Goal: Transaction & Acquisition: Obtain resource

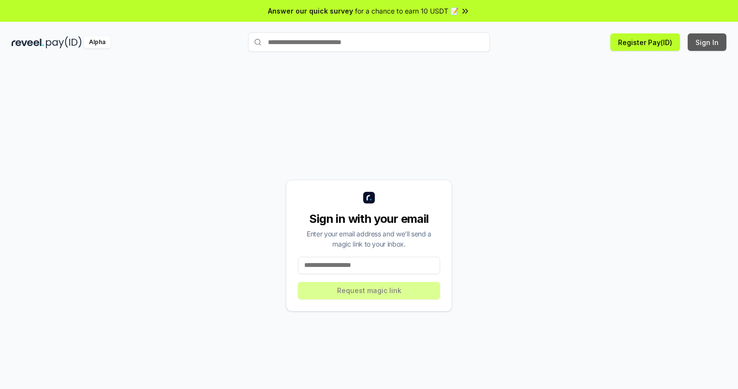
click at [708, 42] on button "Sign In" at bounding box center [707, 41] width 39 height 17
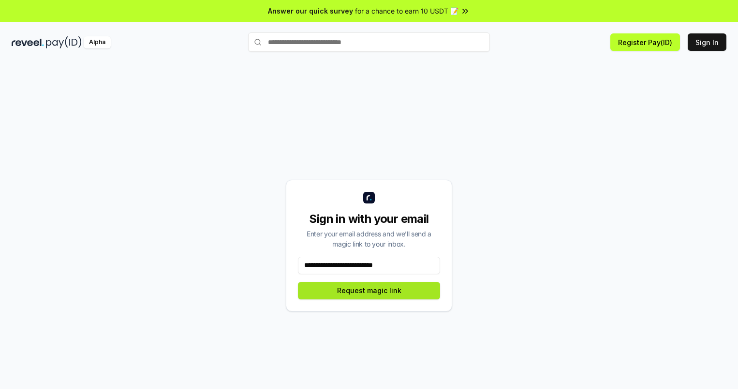
type input "**********"
click at [369, 290] on button "Request magic link" at bounding box center [369, 290] width 142 height 17
